Goal: Navigation & Orientation: Find specific page/section

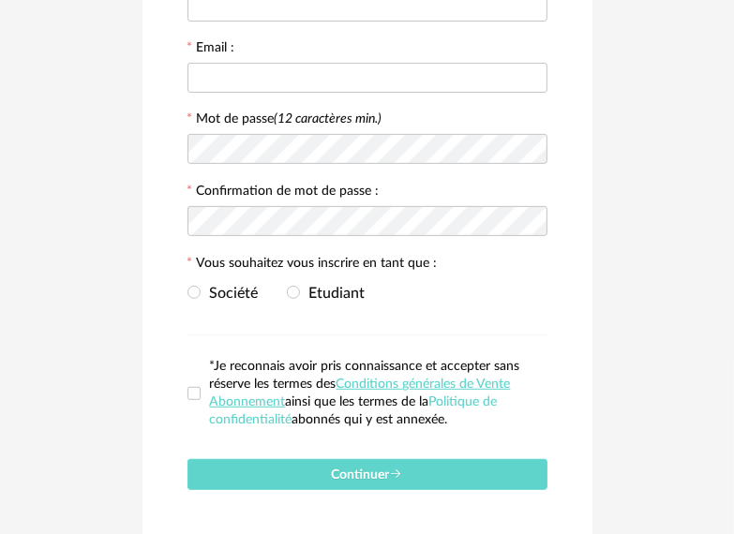
scroll to position [429, 0]
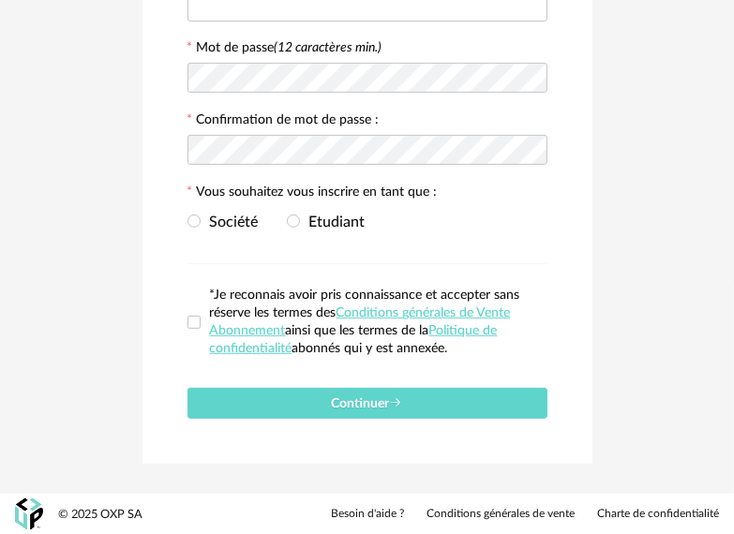
click at [363, 509] on link "Besoin d'aide ?" at bounding box center [367, 514] width 73 height 15
click at [525, 514] on link "Conditions générales de vente" at bounding box center [501, 514] width 148 height 15
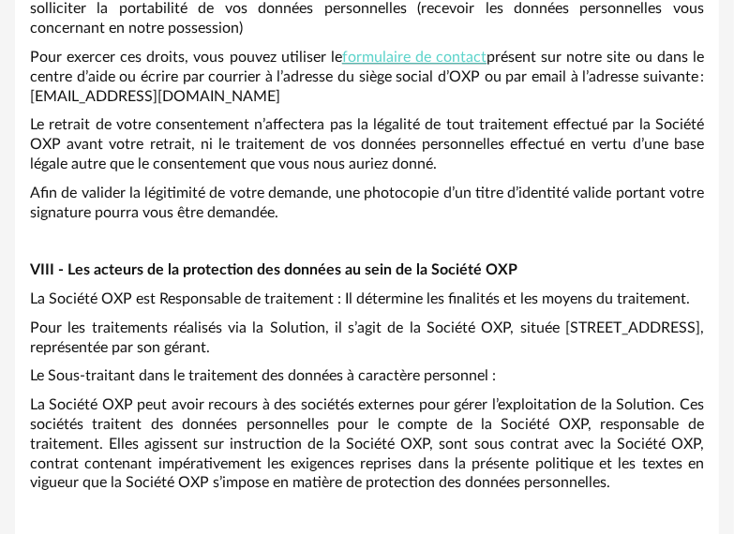
scroll to position [10988, 0]
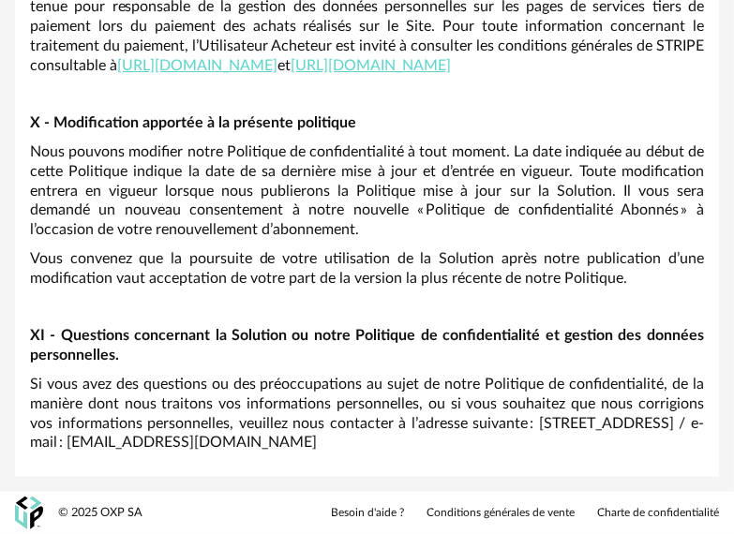
click at [676, 508] on link "Charte de confidentialité" at bounding box center [658, 513] width 122 height 15
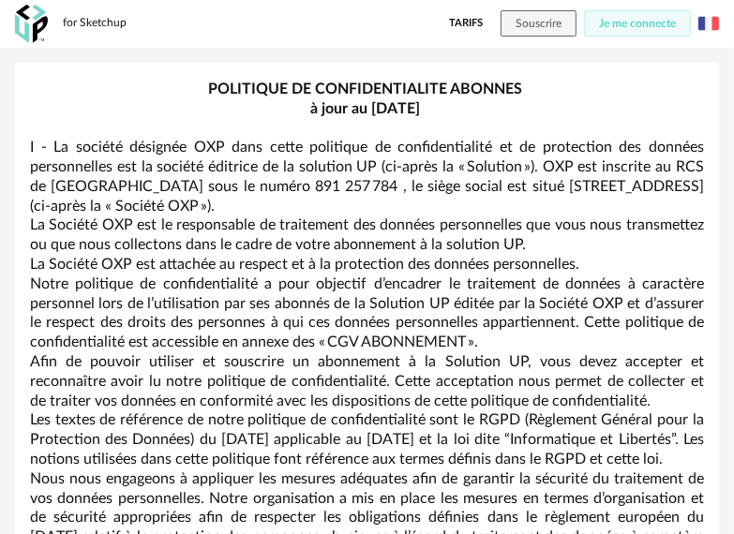
click at [462, 23] on link "Tarifs" at bounding box center [466, 23] width 34 height 26
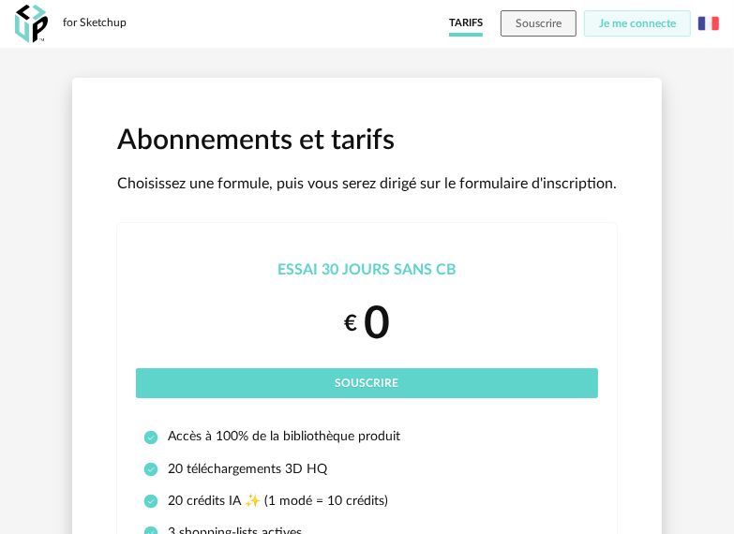
click at [711, 25] on img at bounding box center [709, 23] width 21 height 21
click at [668, 75] on li "English" at bounding box center [662, 72] width 106 height 34
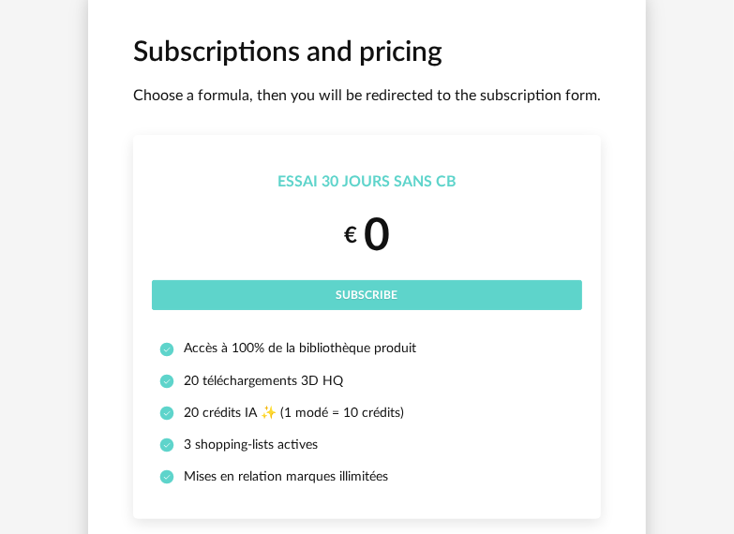
scroll to position [125, 0]
